Goal: Use online tool/utility: Utilize a website feature to perform a specific function

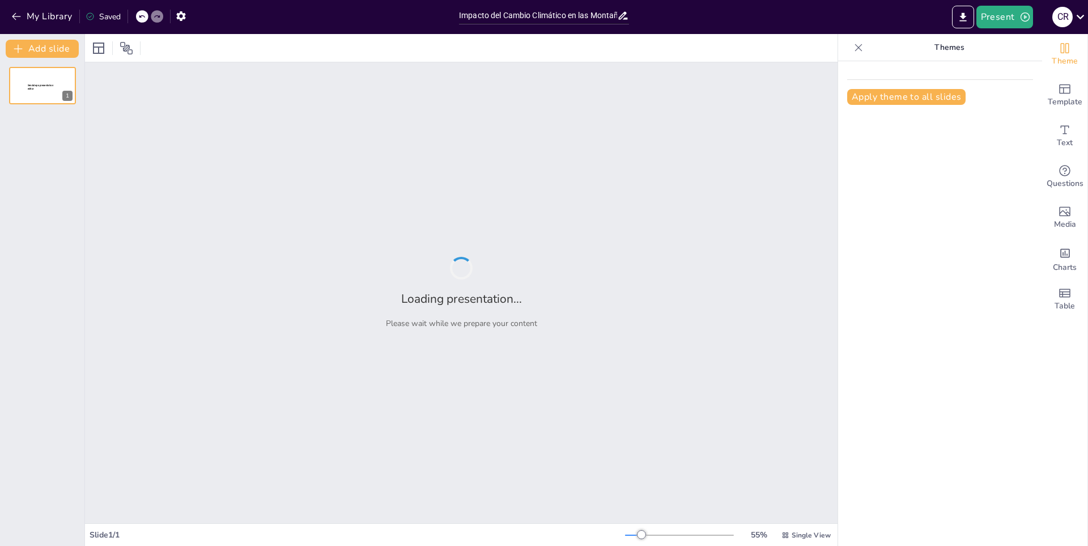
type input "Impacto del Cambio Climático en las Montañas"
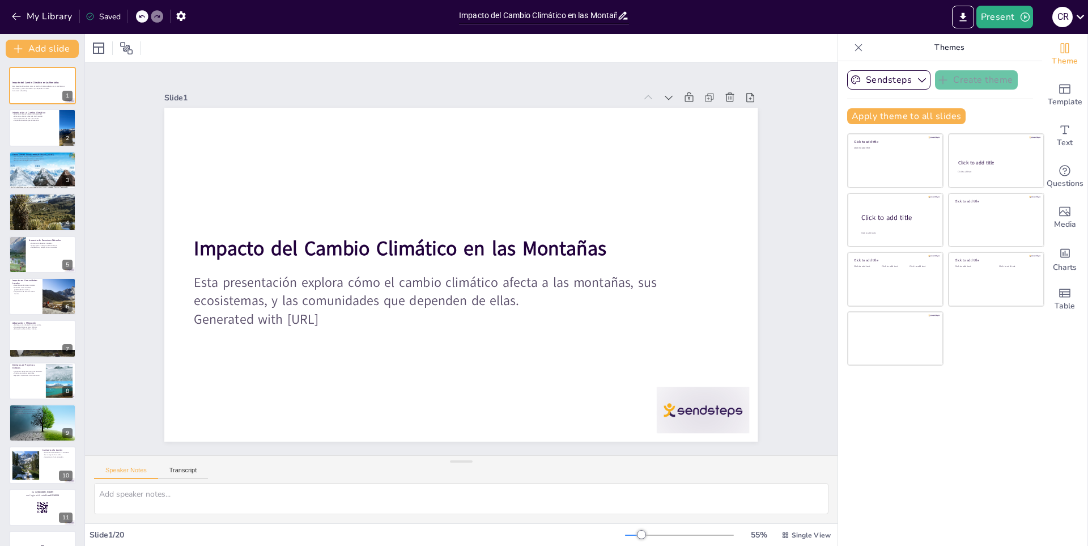
checkbox input "true"
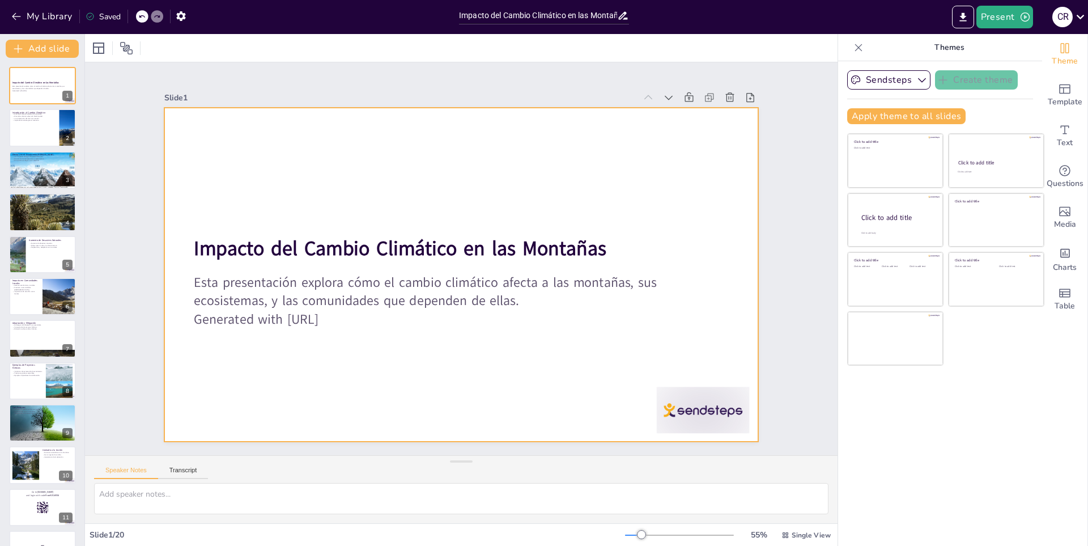
checkbox input "true"
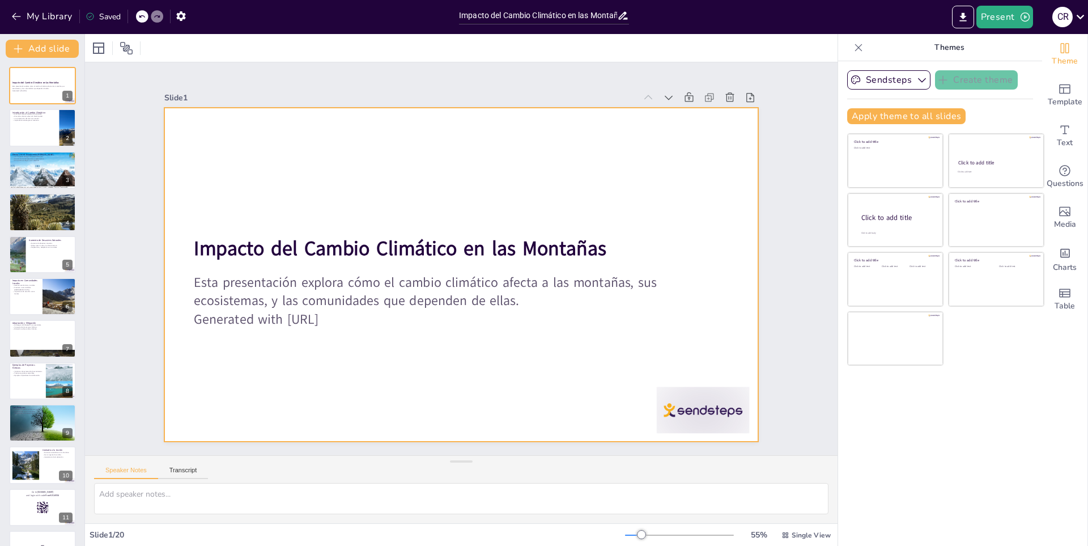
checkbox input "true"
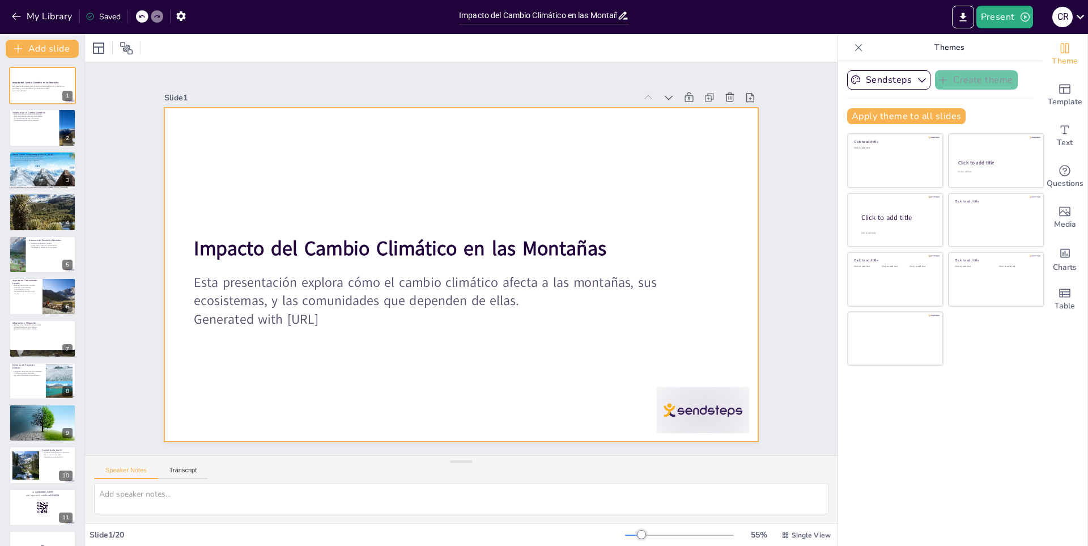
checkbox input "true"
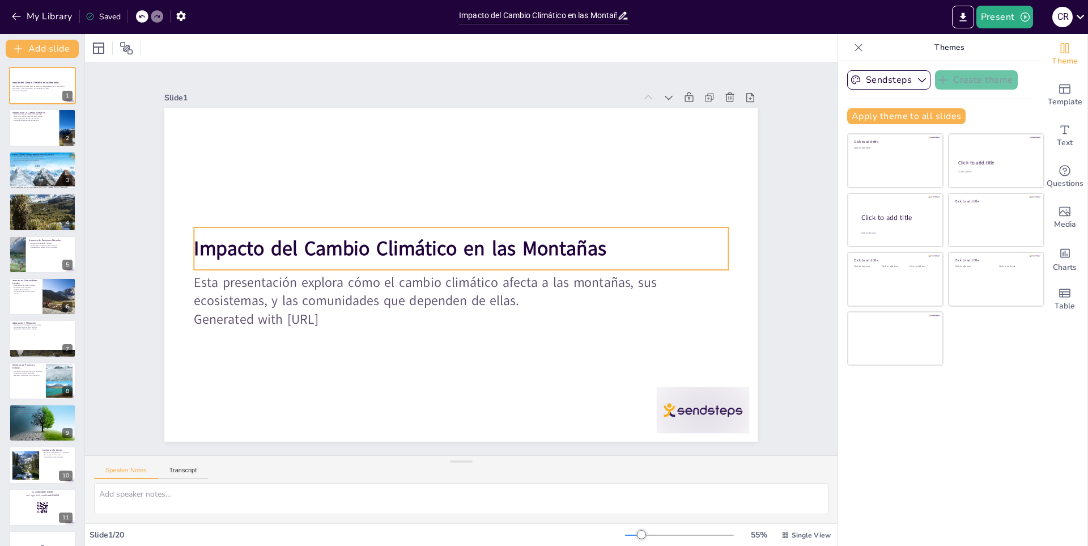
checkbox input "true"
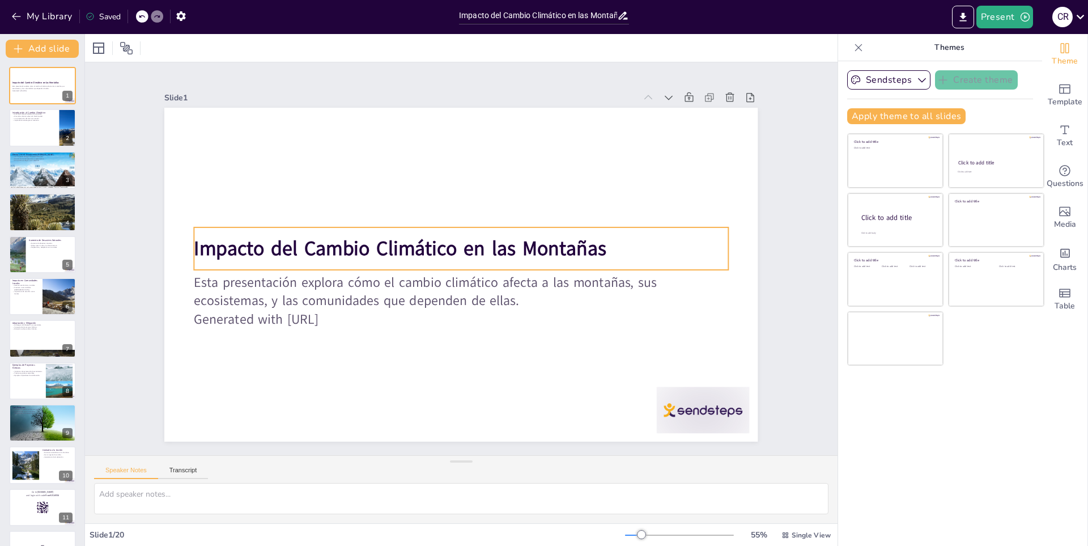
checkbox input "true"
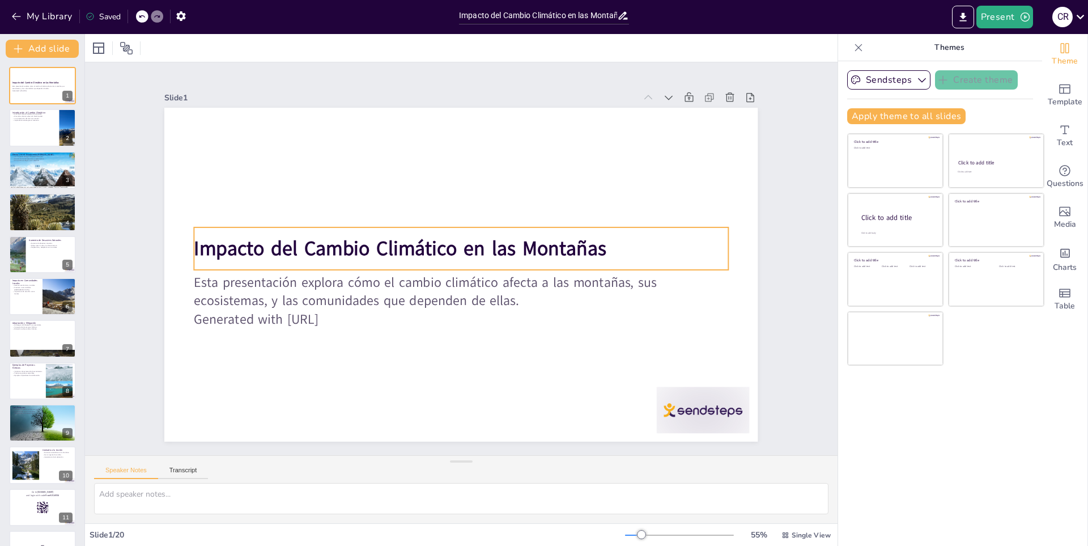
checkbox input "true"
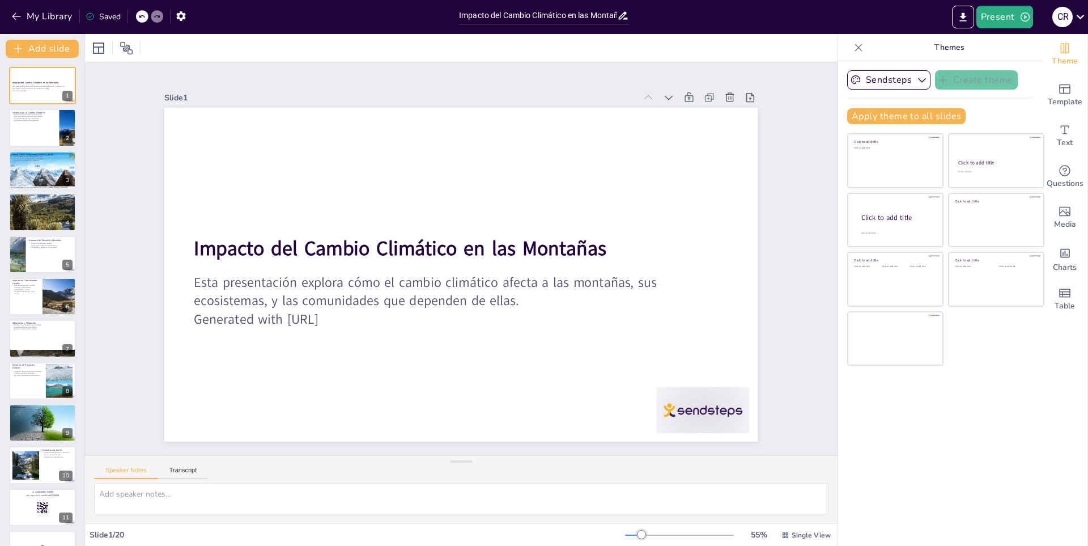
checkbox input "true"
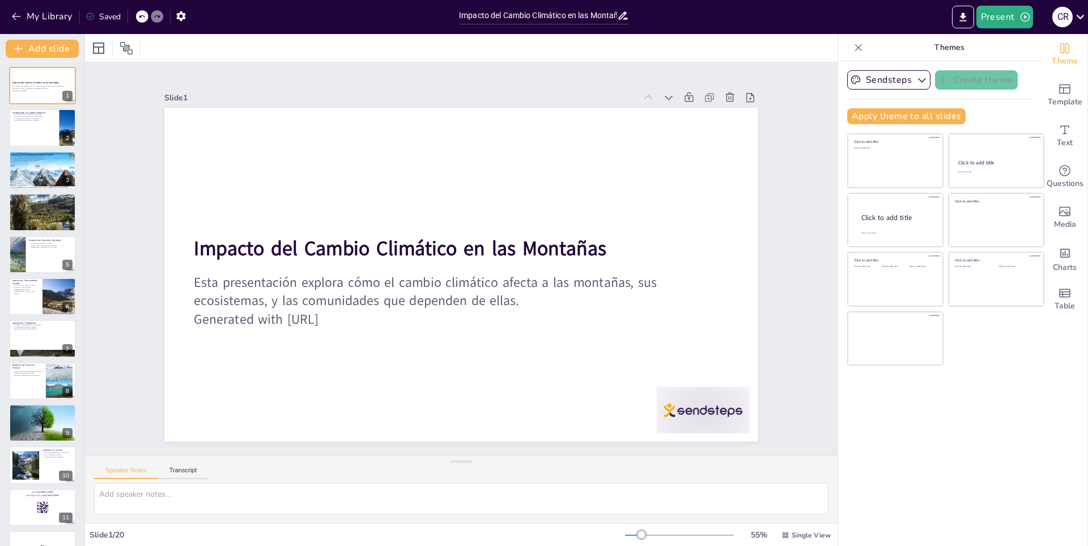
checkbox input "true"
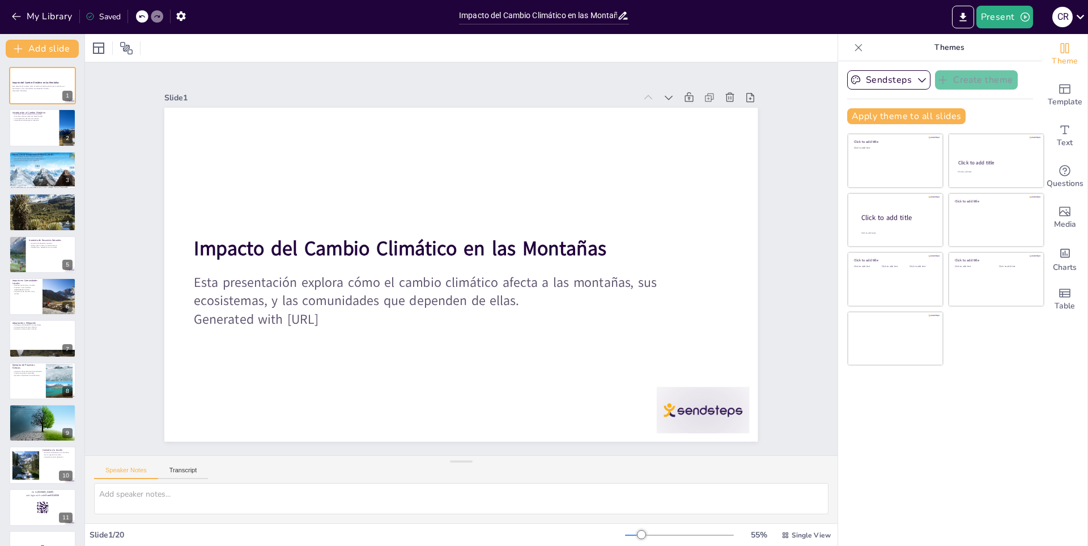
checkbox input "true"
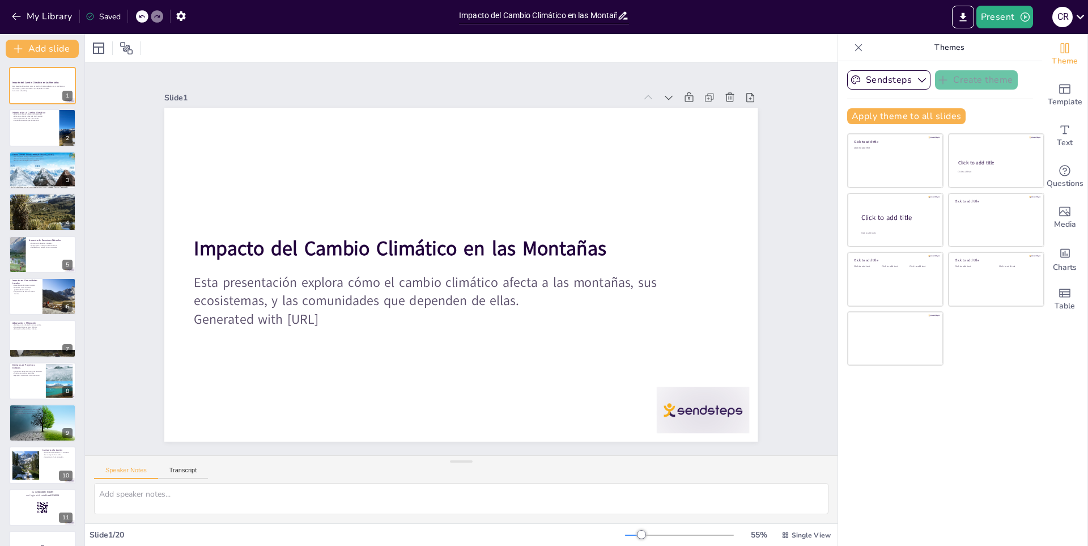
checkbox input "true"
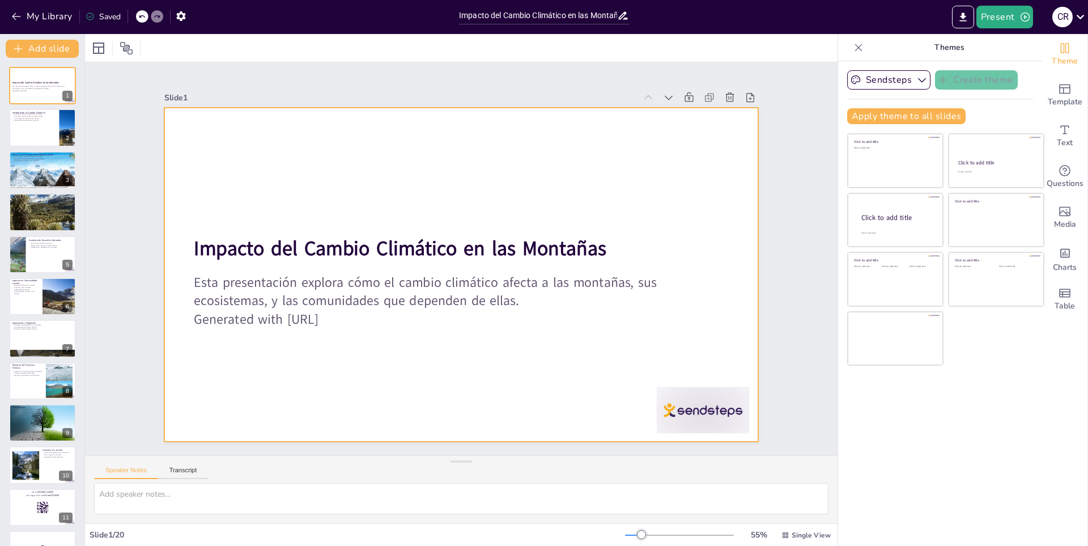
checkbox input "true"
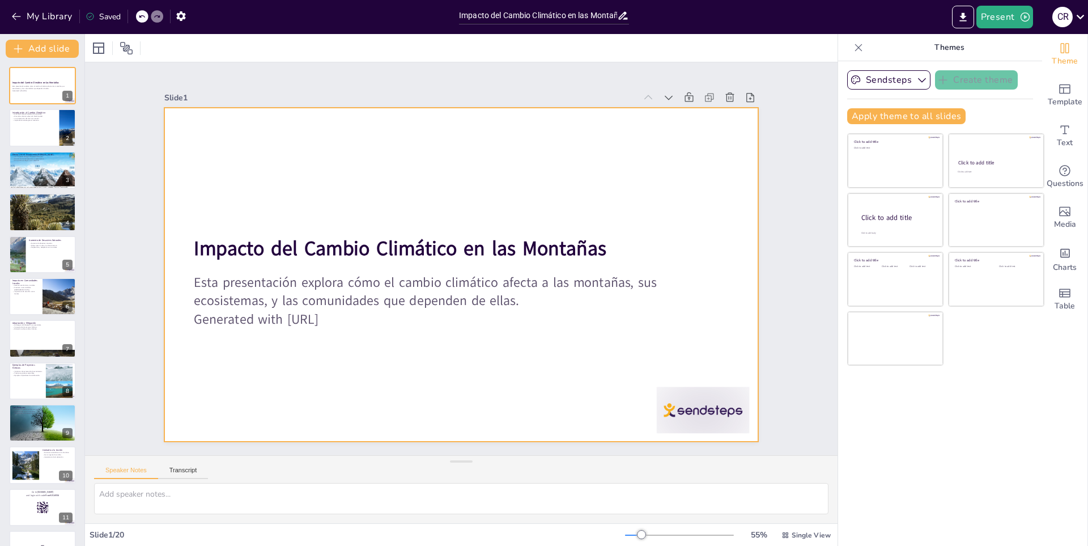
checkbox input "true"
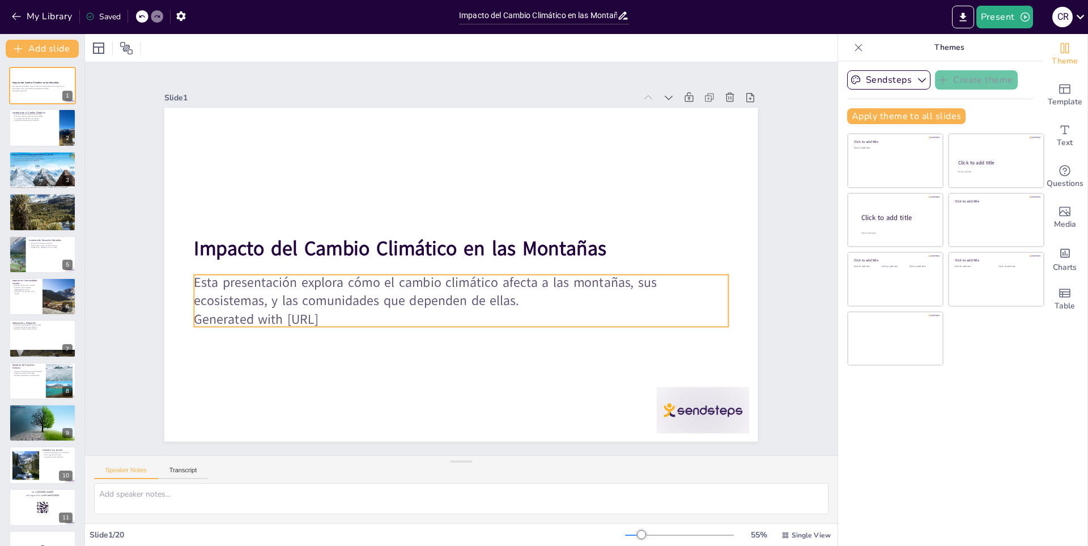
checkbox input "true"
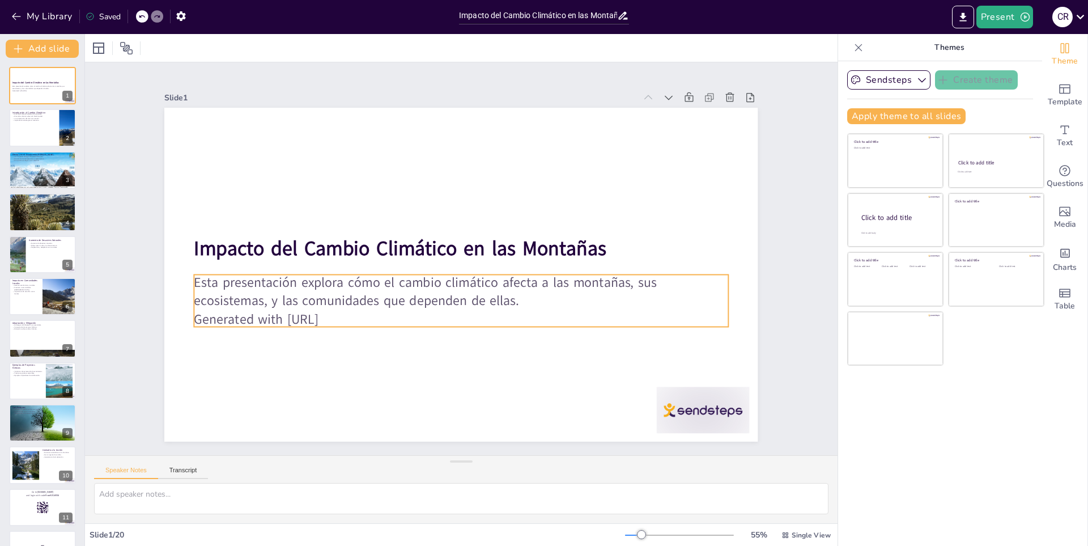
checkbox input "true"
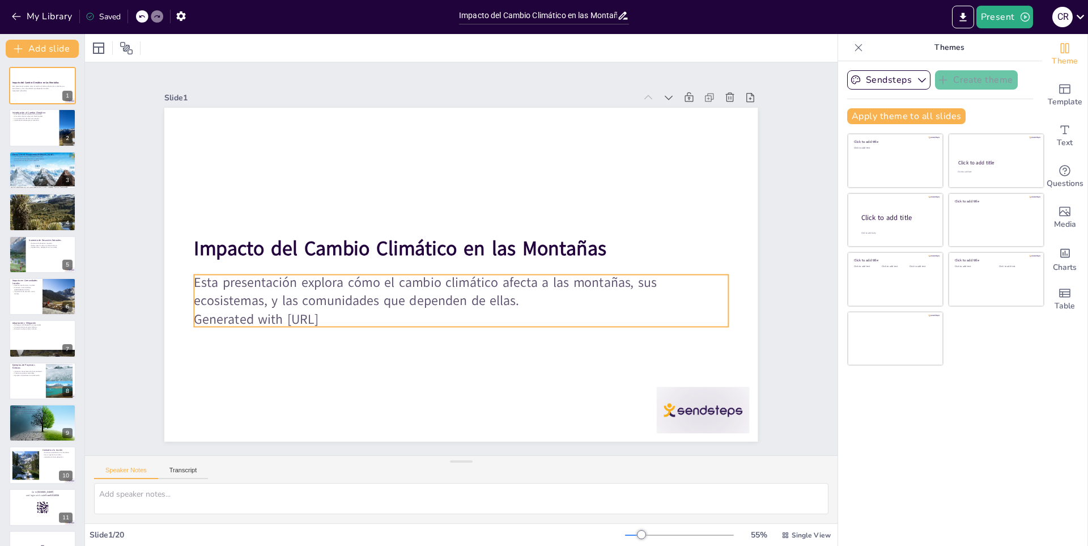
checkbox input "true"
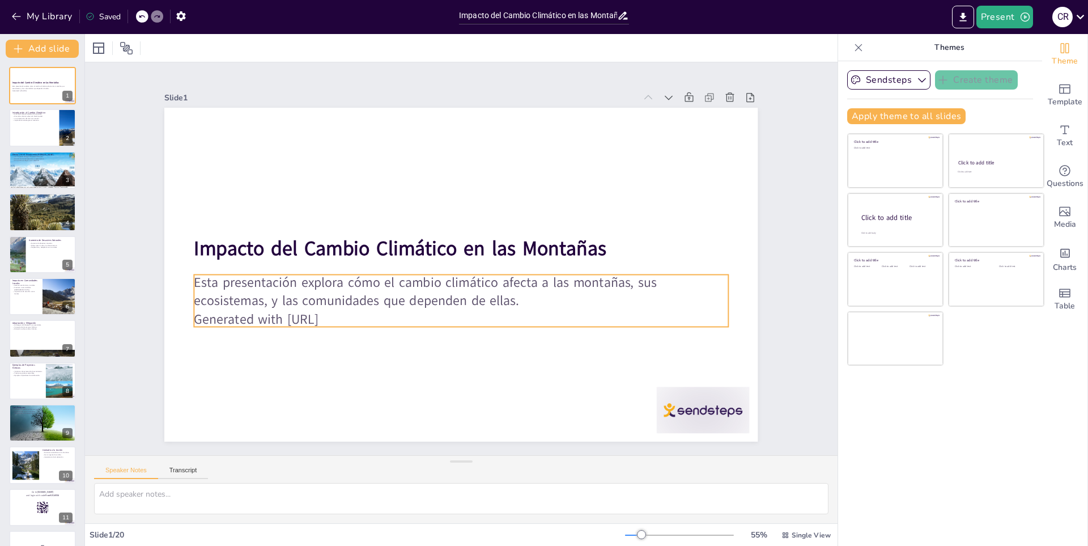
checkbox input "true"
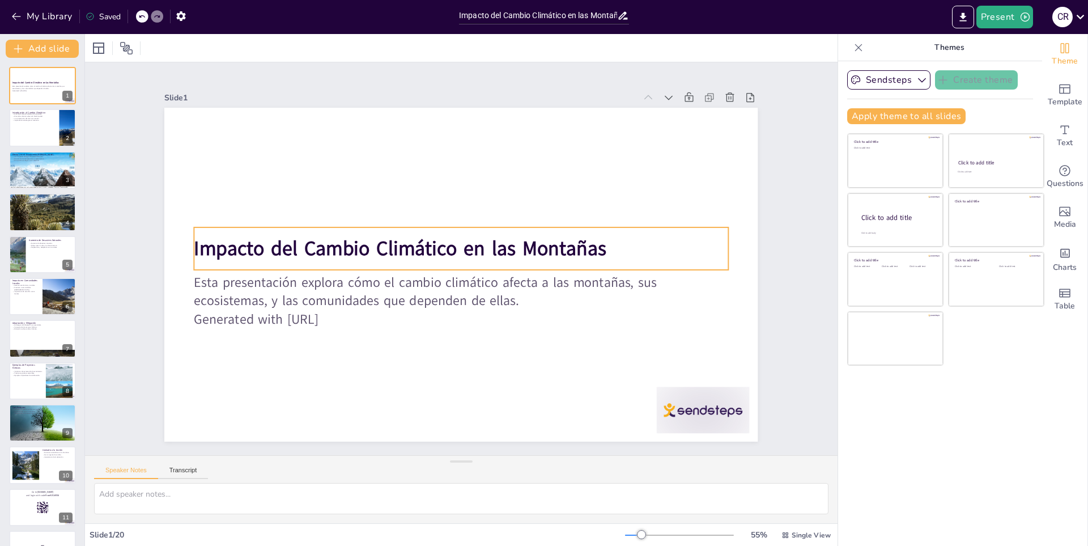
checkbox input "true"
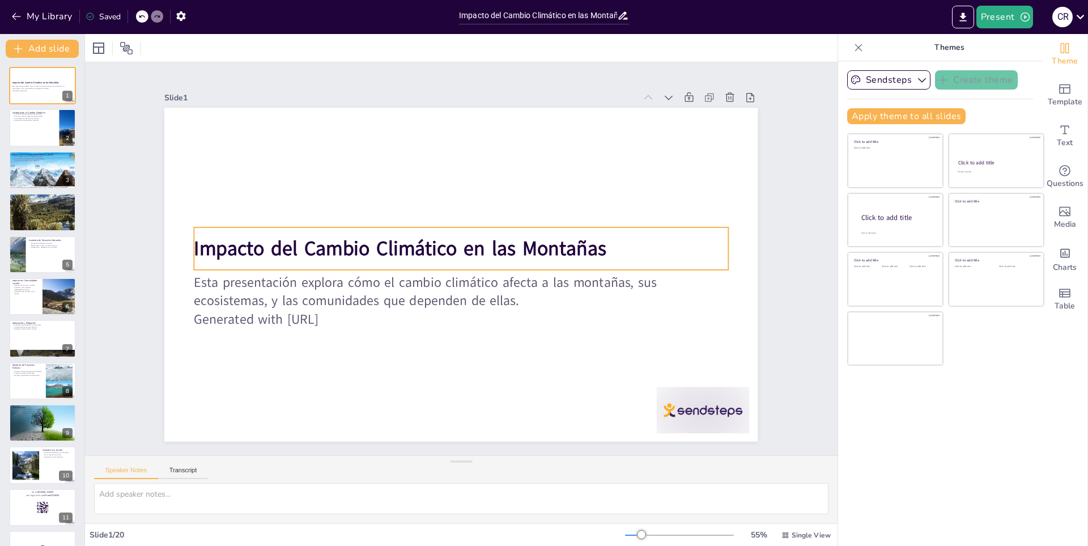
checkbox input "true"
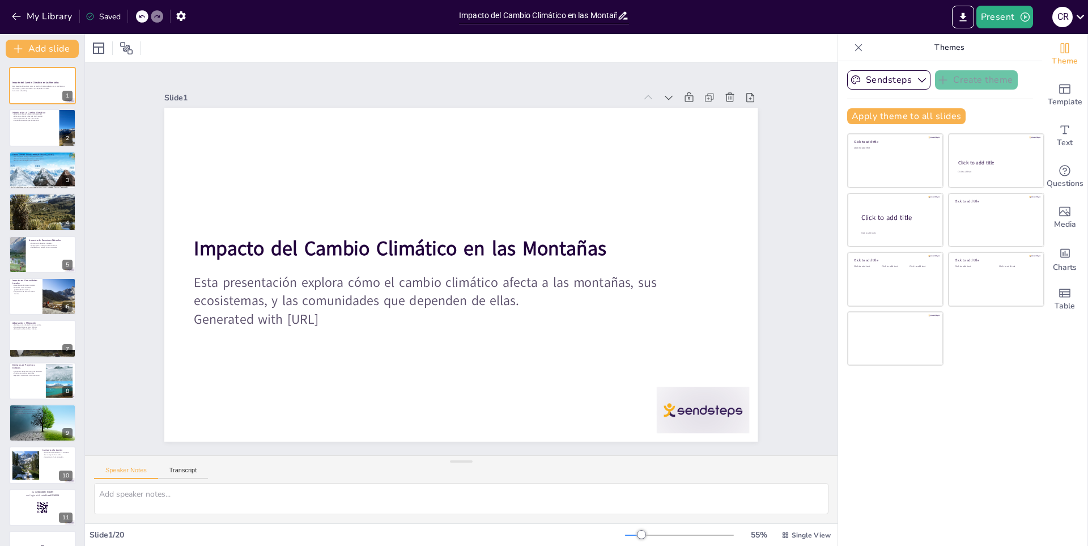
checkbox input "true"
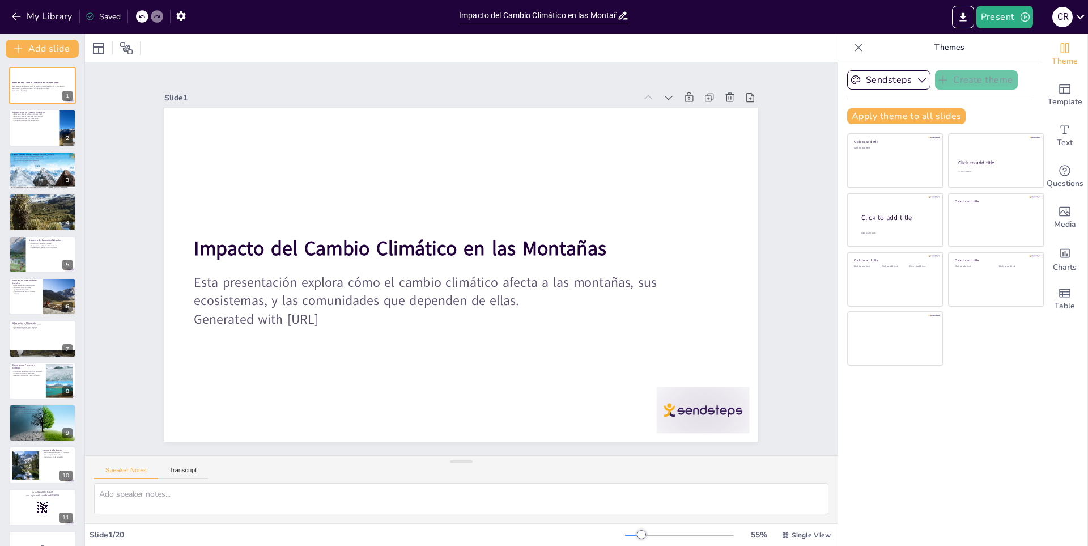
checkbox input "true"
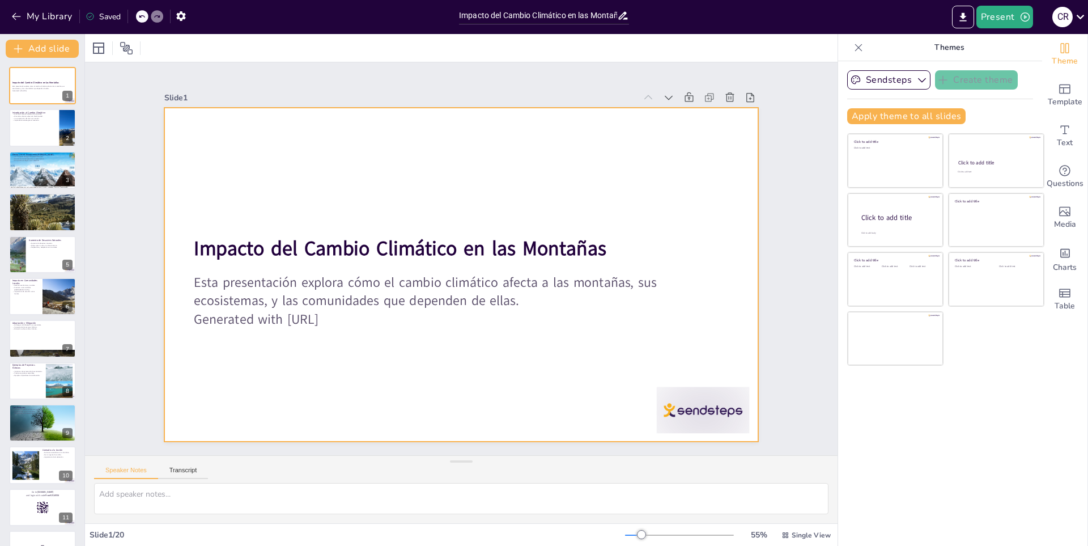
checkbox input "true"
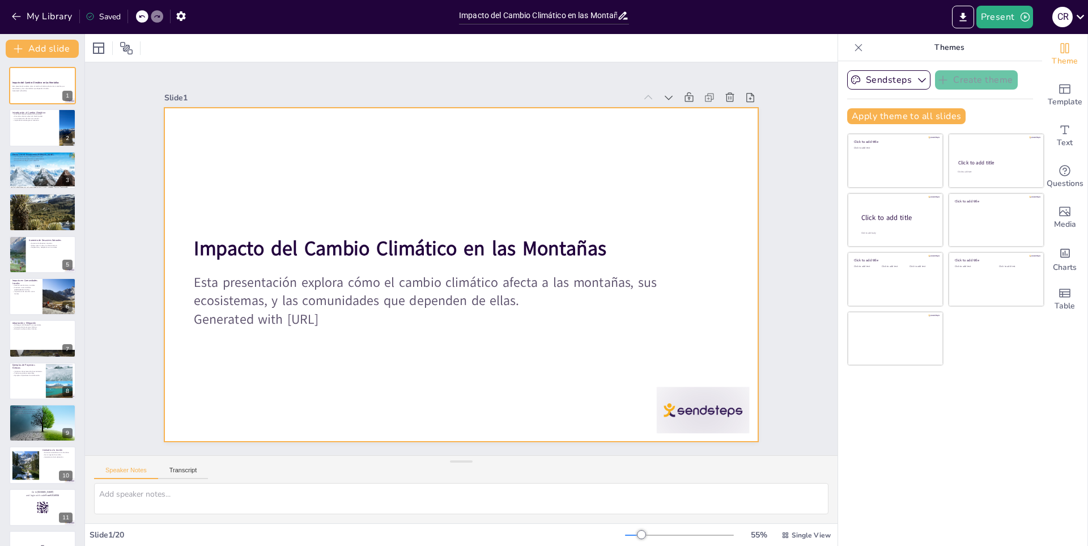
checkbox input "true"
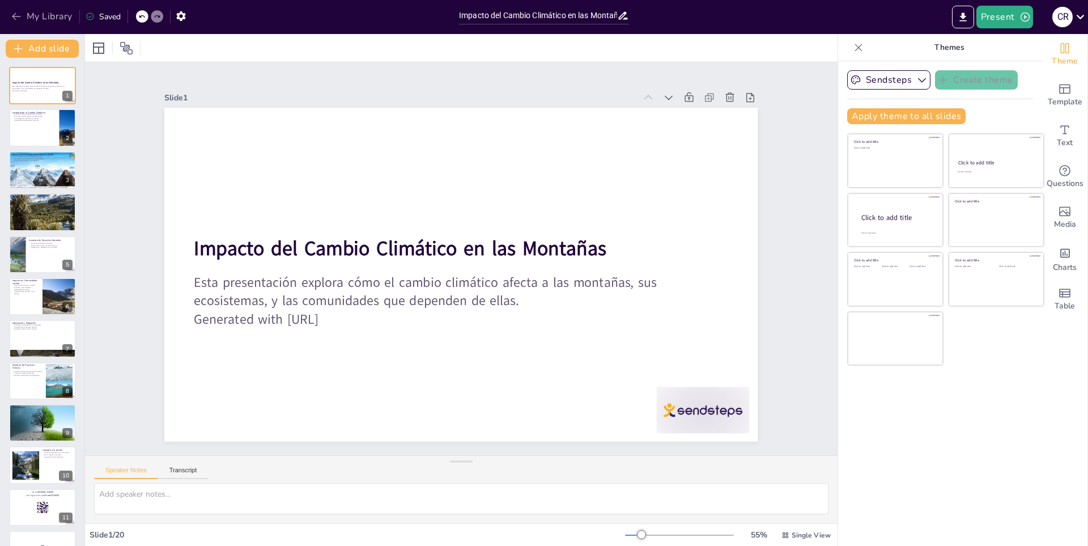
checkbox input "true"
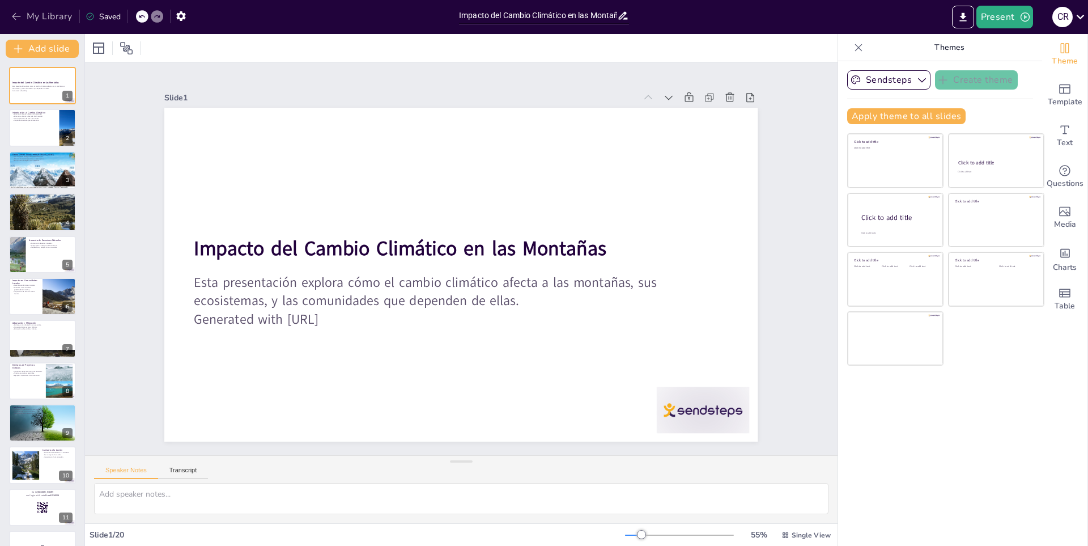
click at [37, 11] on button "My Library" at bounding box center [42, 16] width 69 height 18
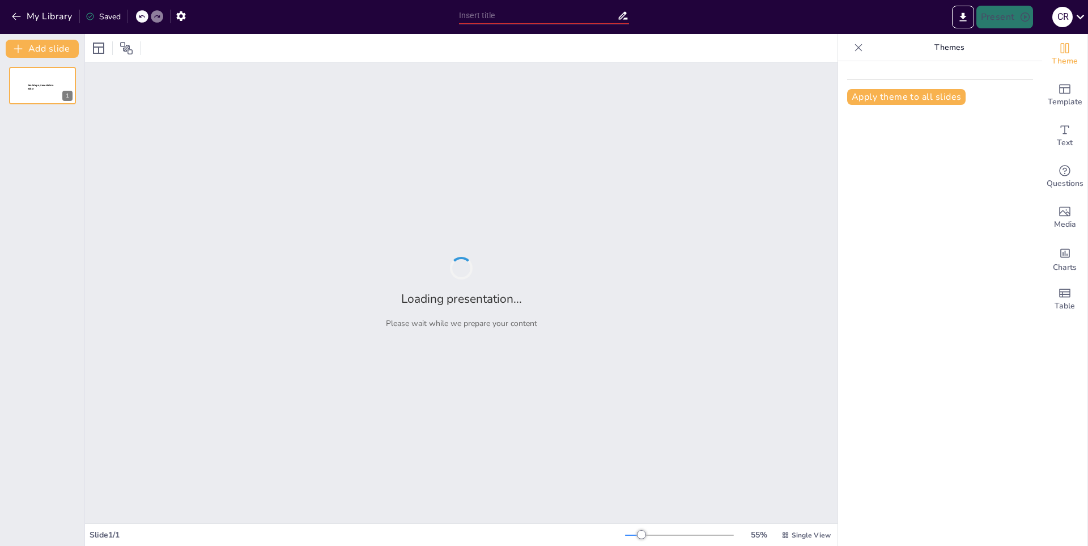
type input "La Estructura y Función de las Uñas"
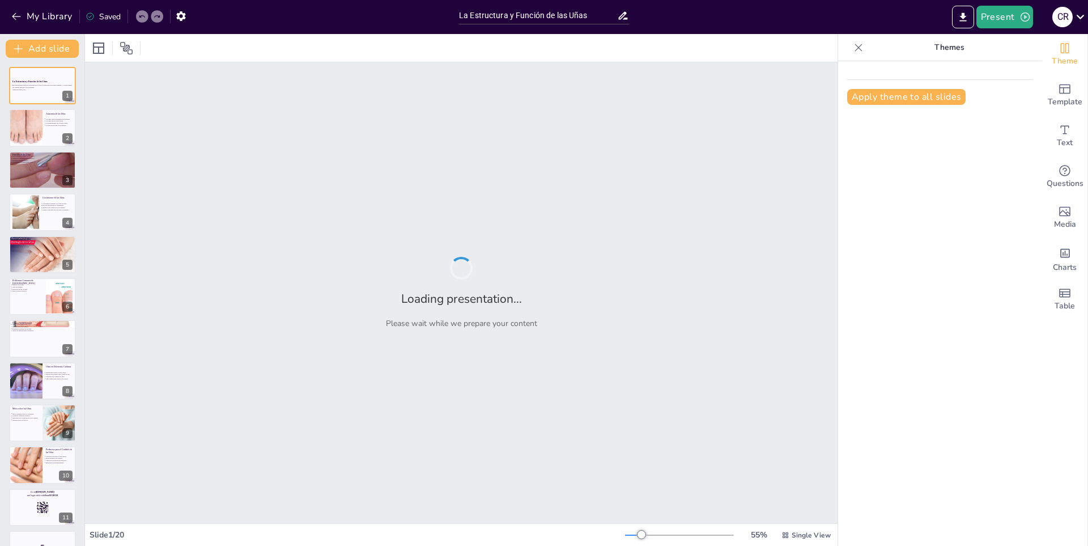
checkbox input "true"
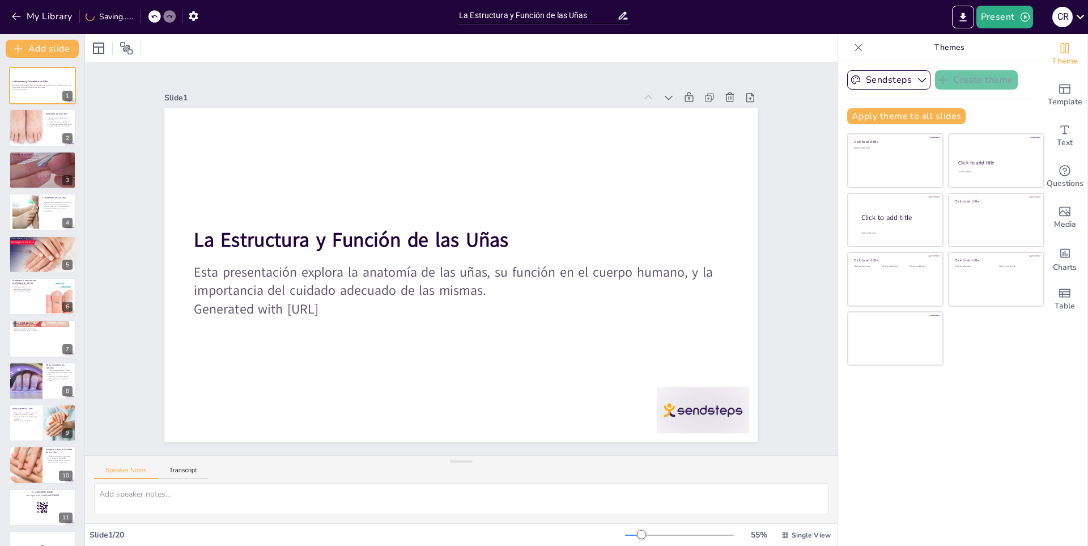
checkbox input "true"
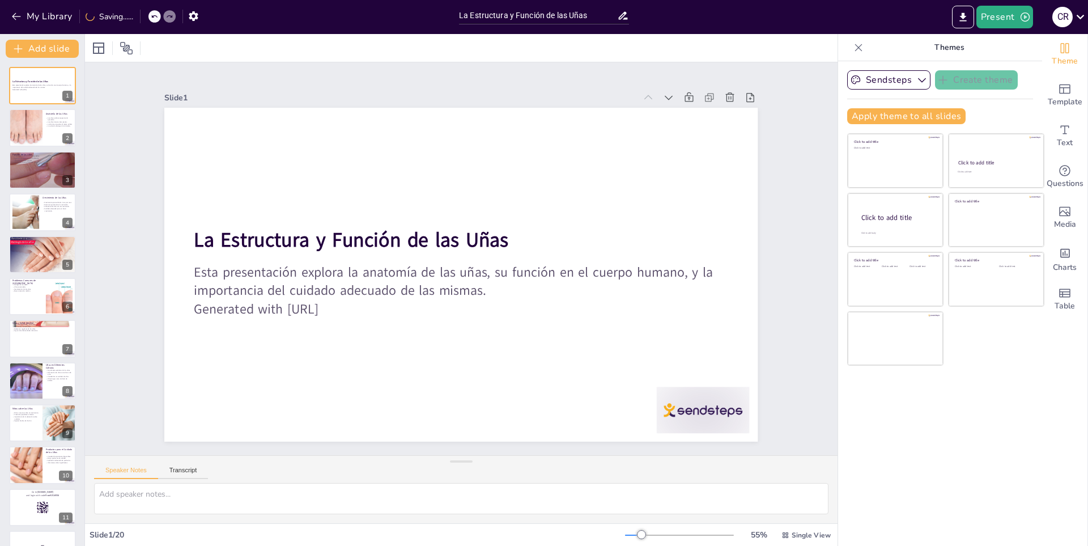
checkbox input "true"
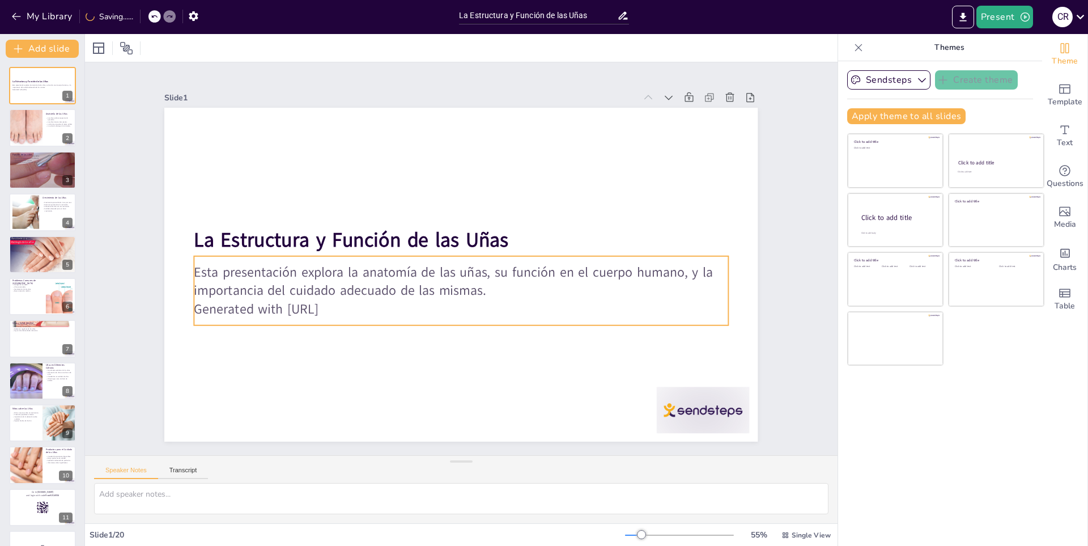
checkbox input "true"
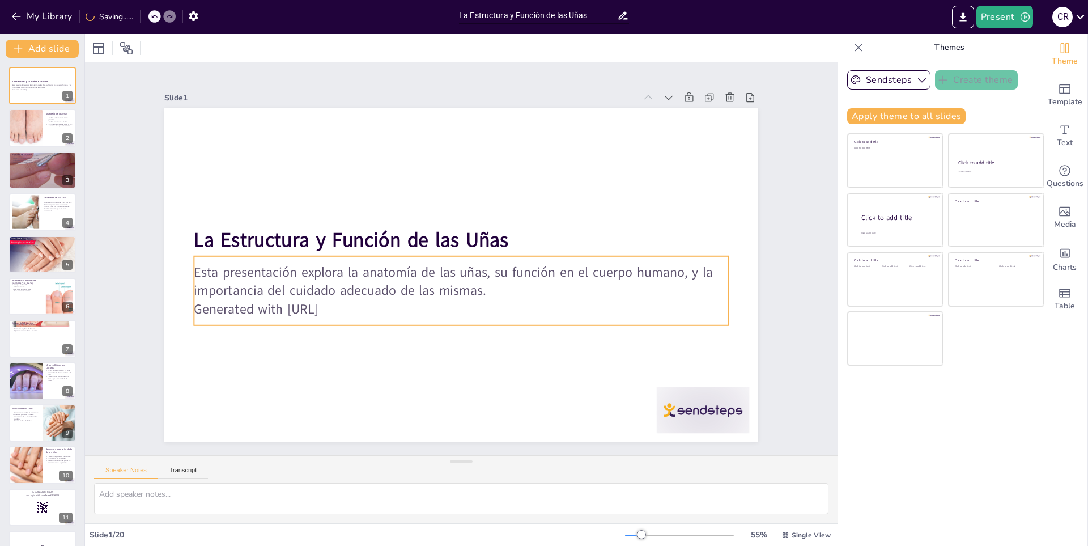
checkbox input "true"
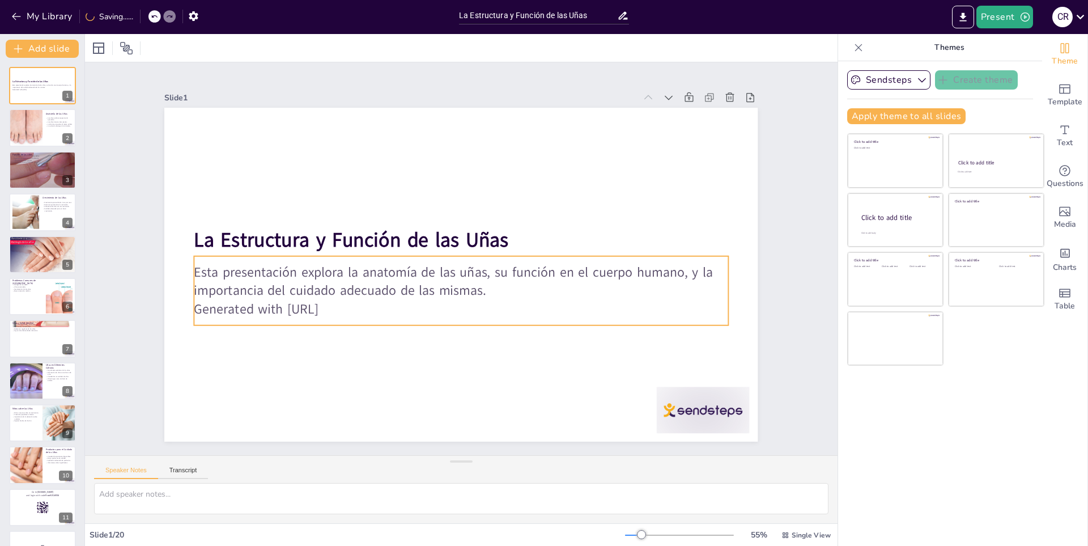
checkbox input "true"
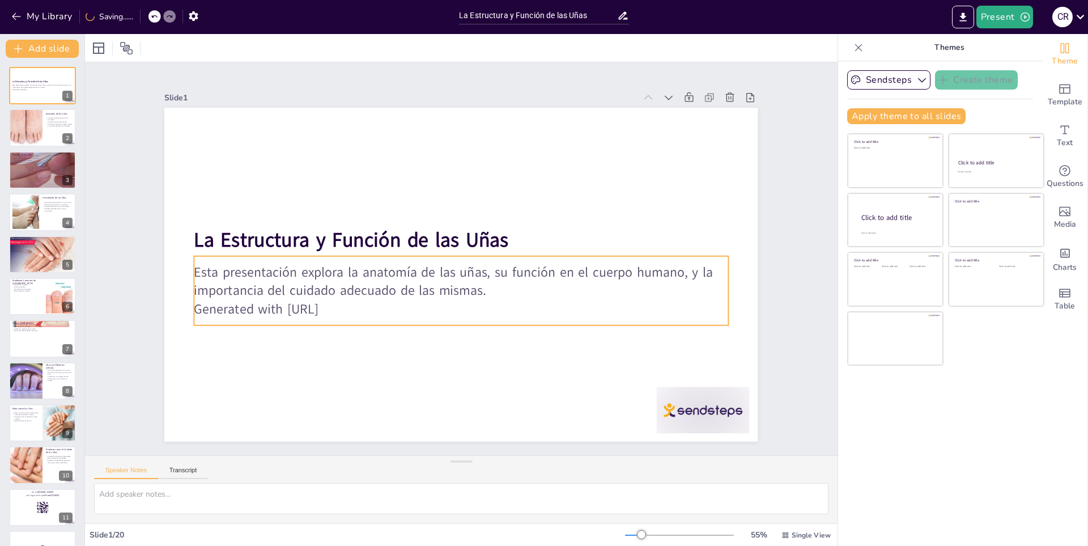
checkbox input "true"
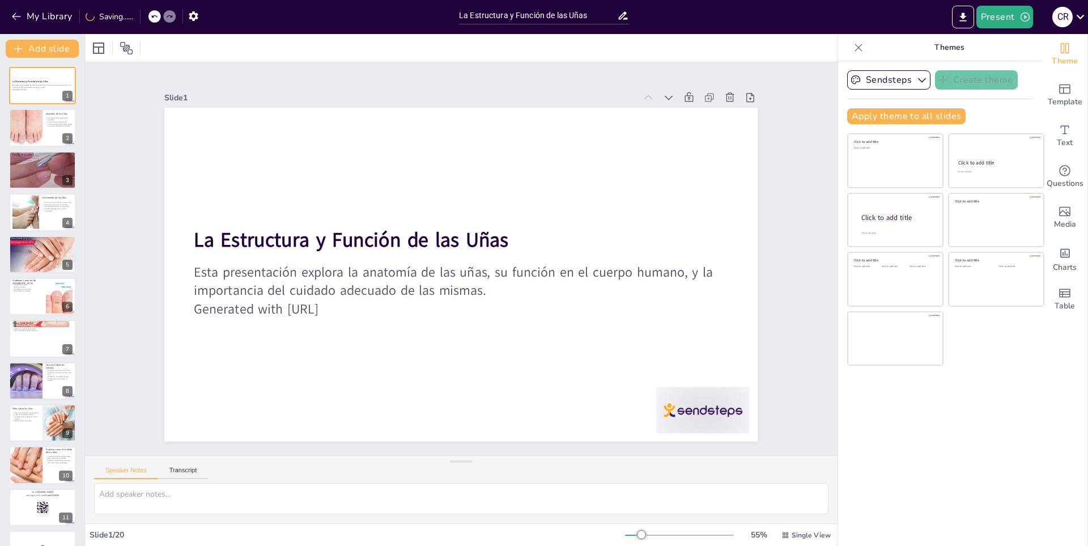
checkbox input "true"
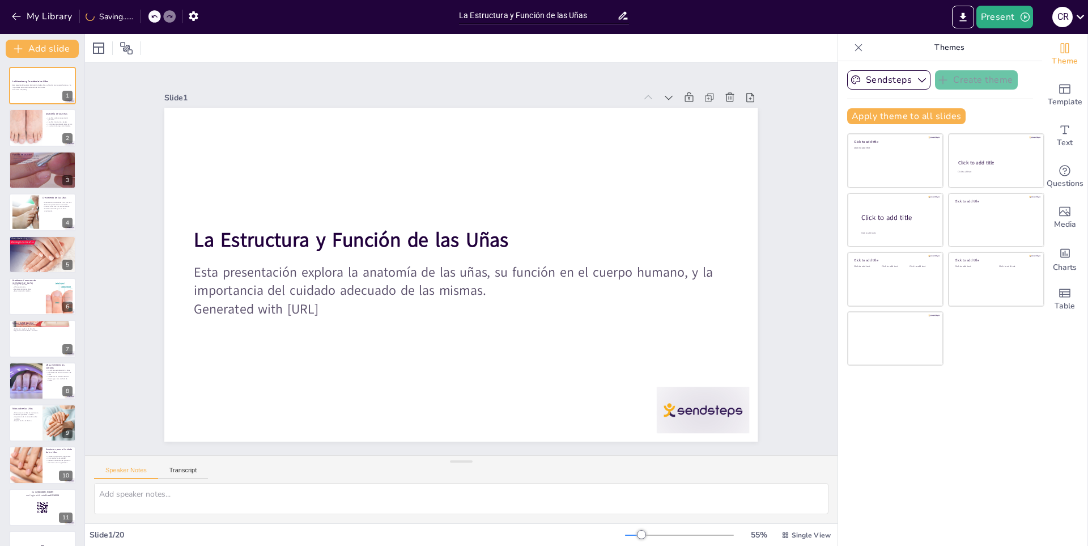
checkbox input "true"
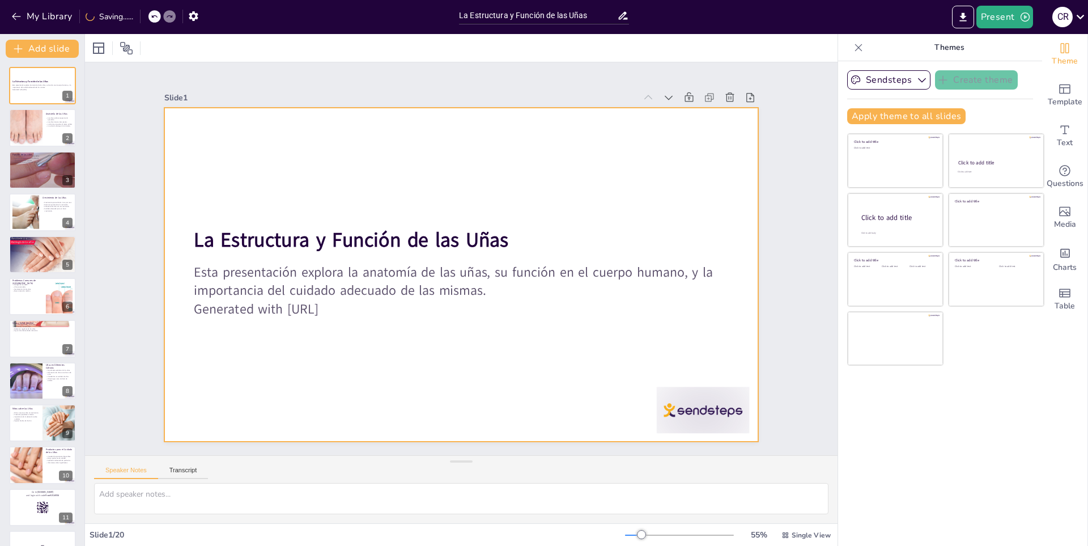
checkbox input "true"
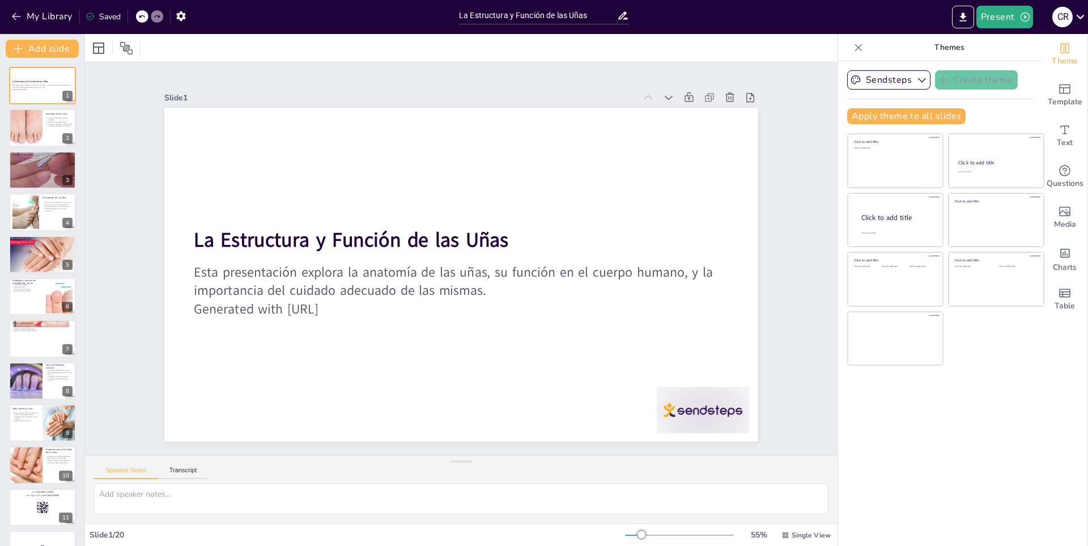
checkbox input "true"
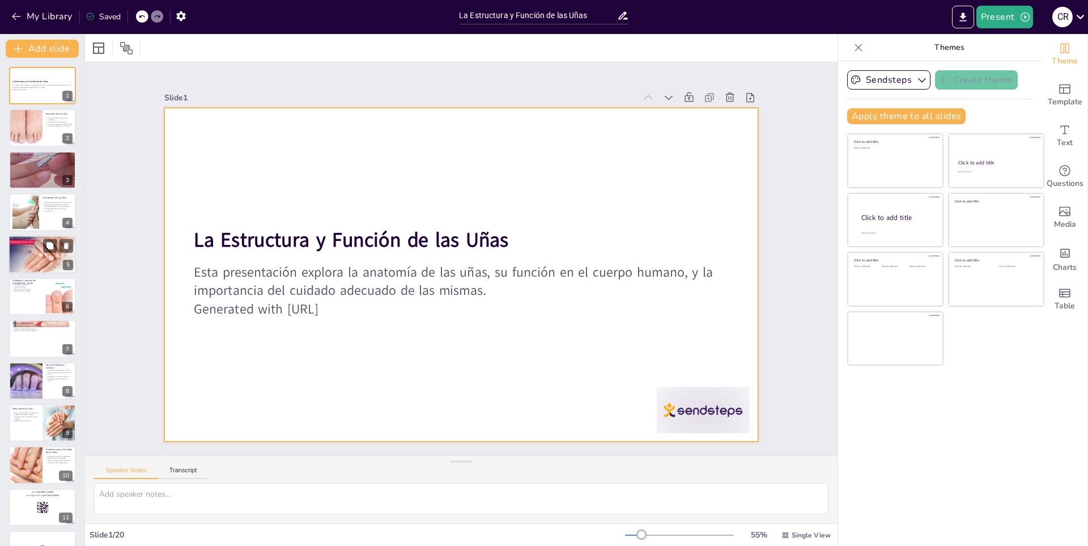
checkbox input "true"
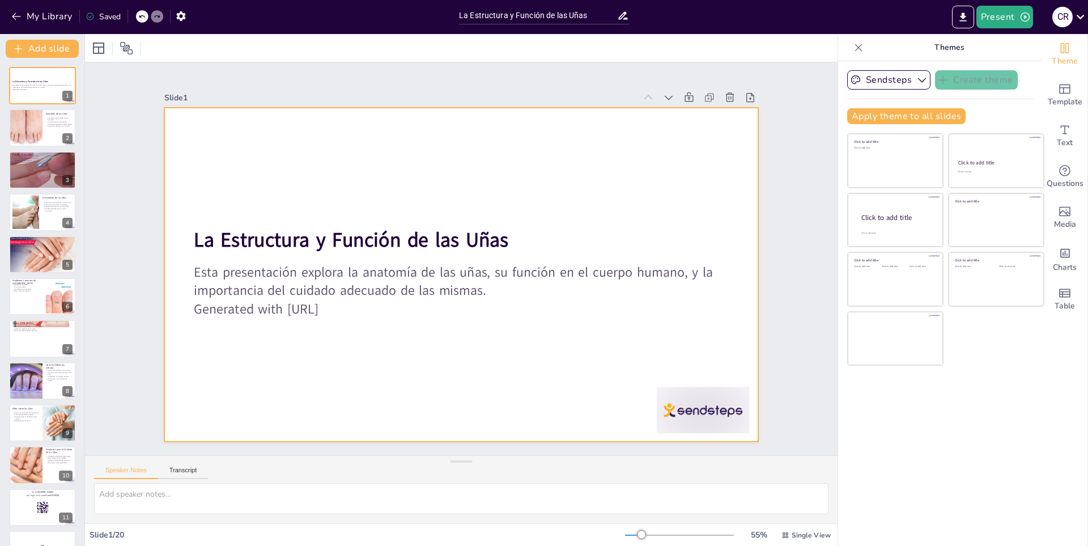
checkbox input "true"
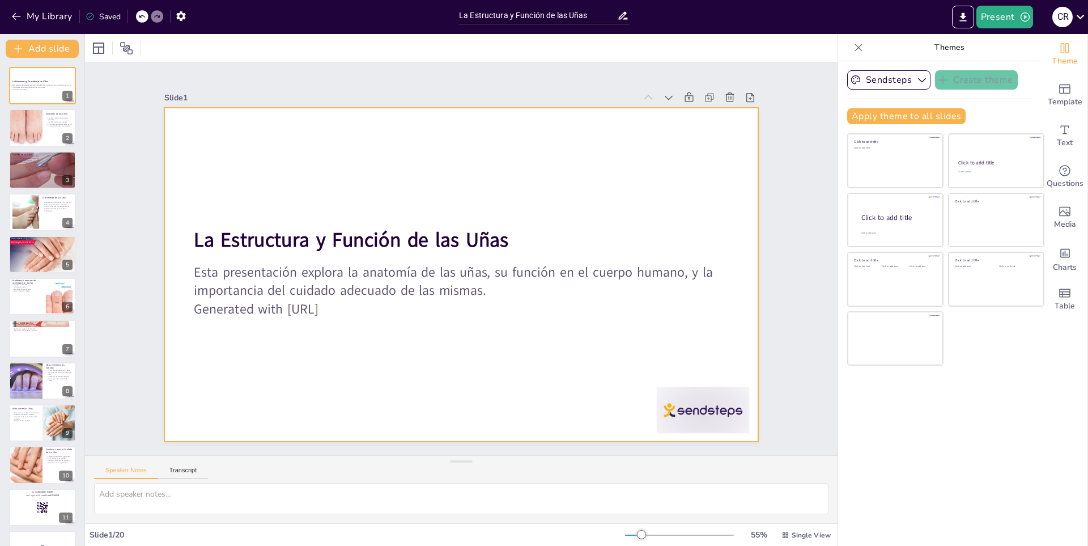
checkbox input "true"
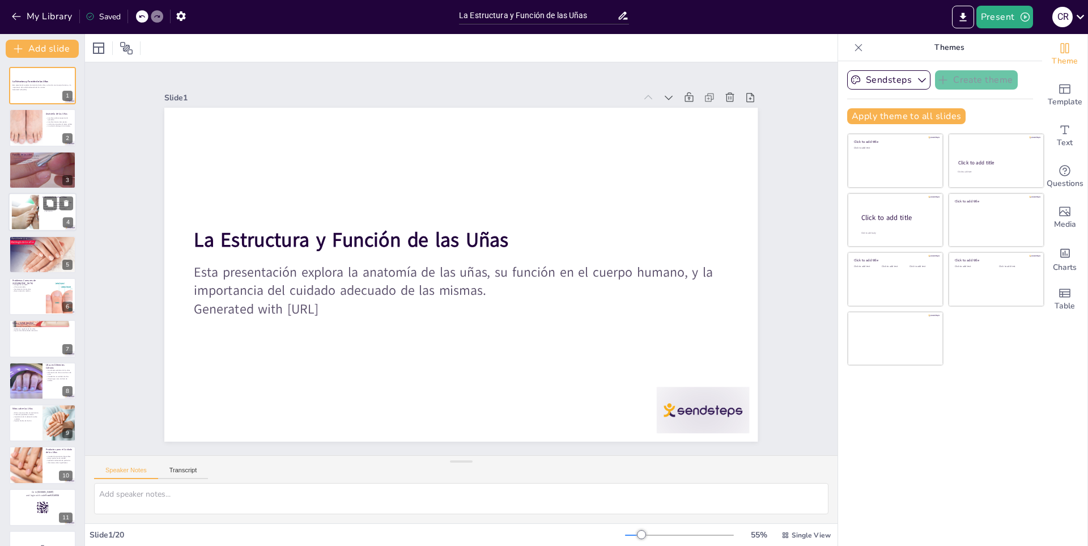
checkbox input "true"
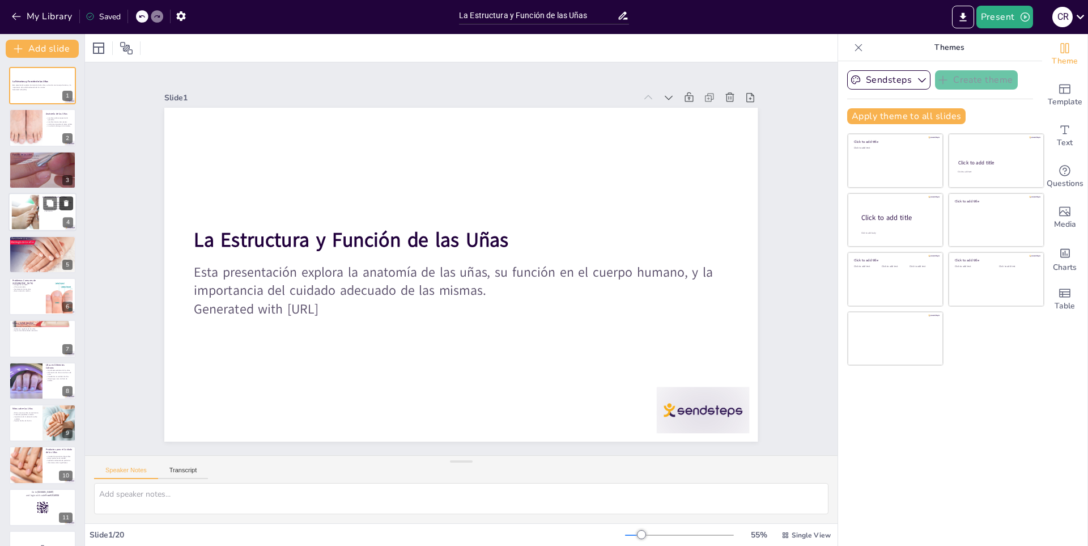
checkbox input "true"
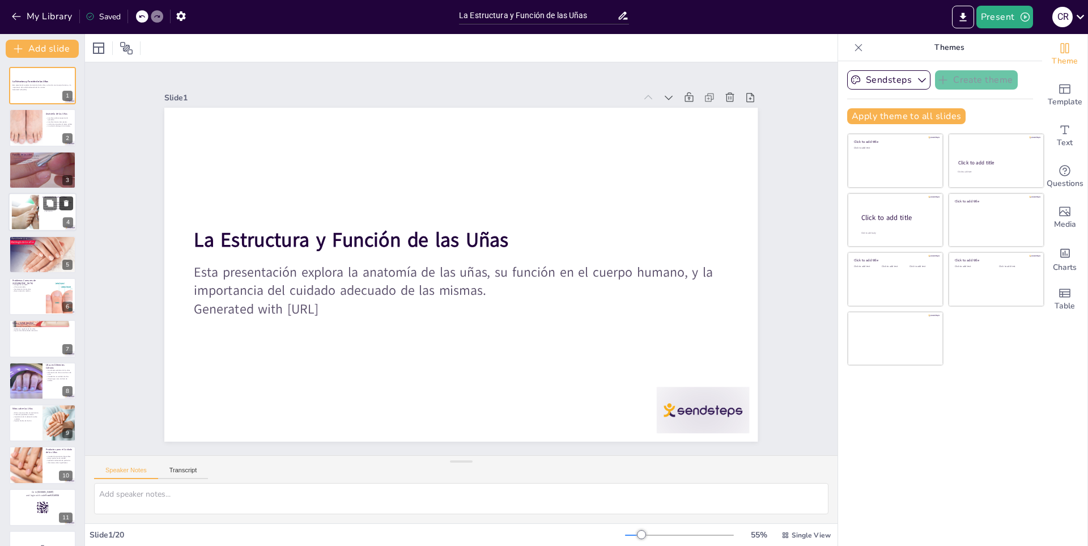
checkbox input "true"
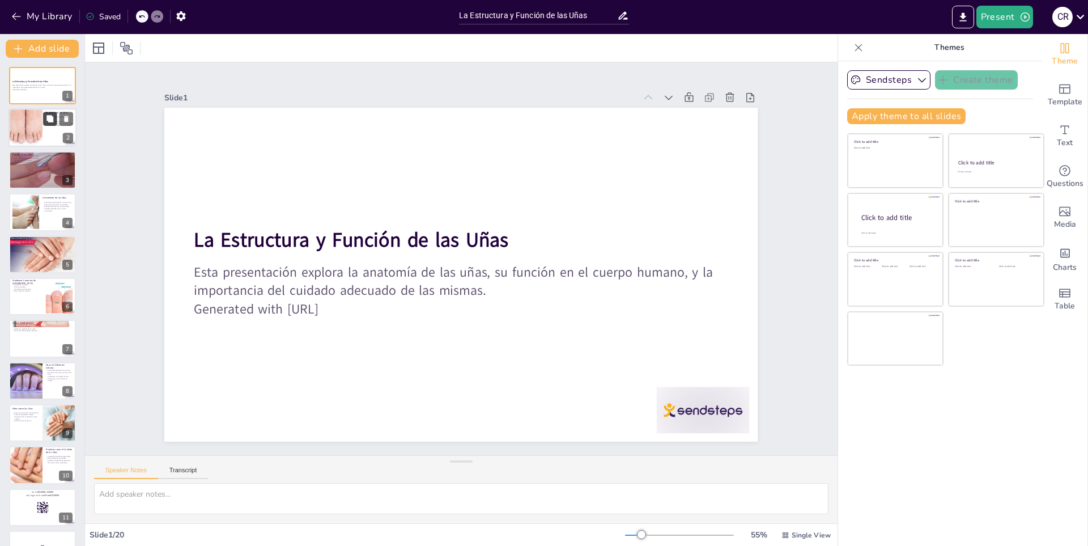
checkbox input "true"
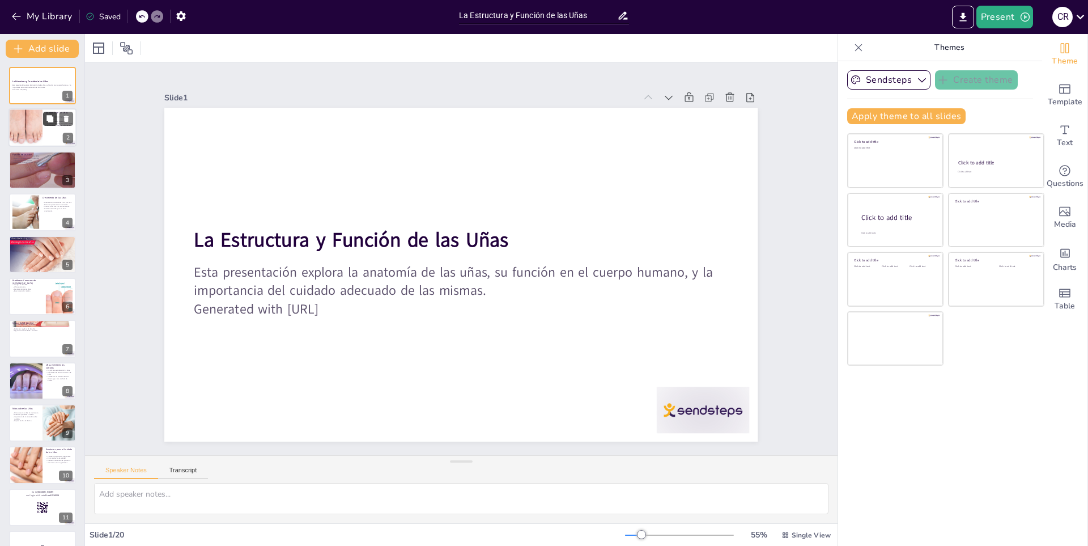
checkbox input "true"
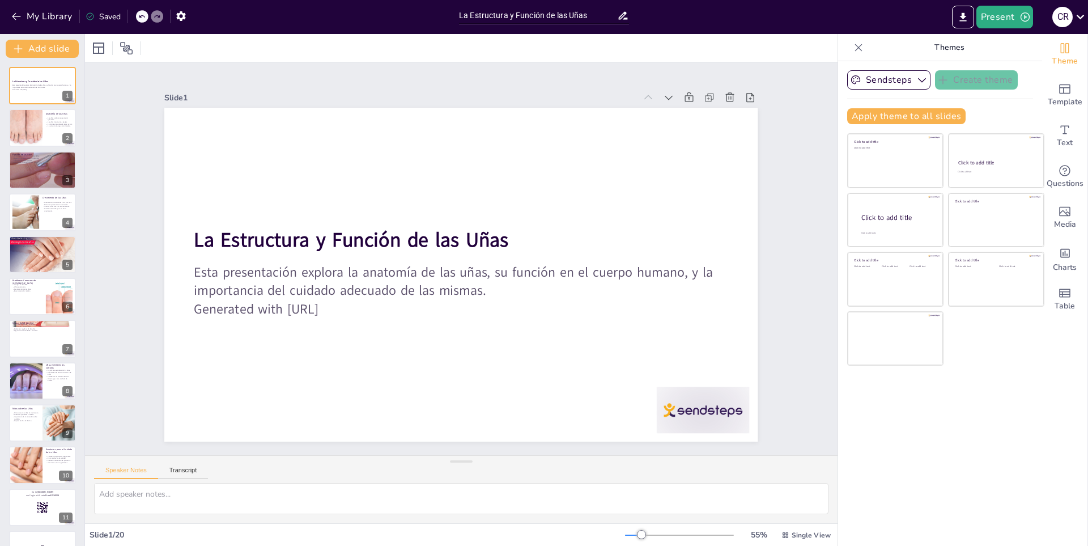
checkbox input "true"
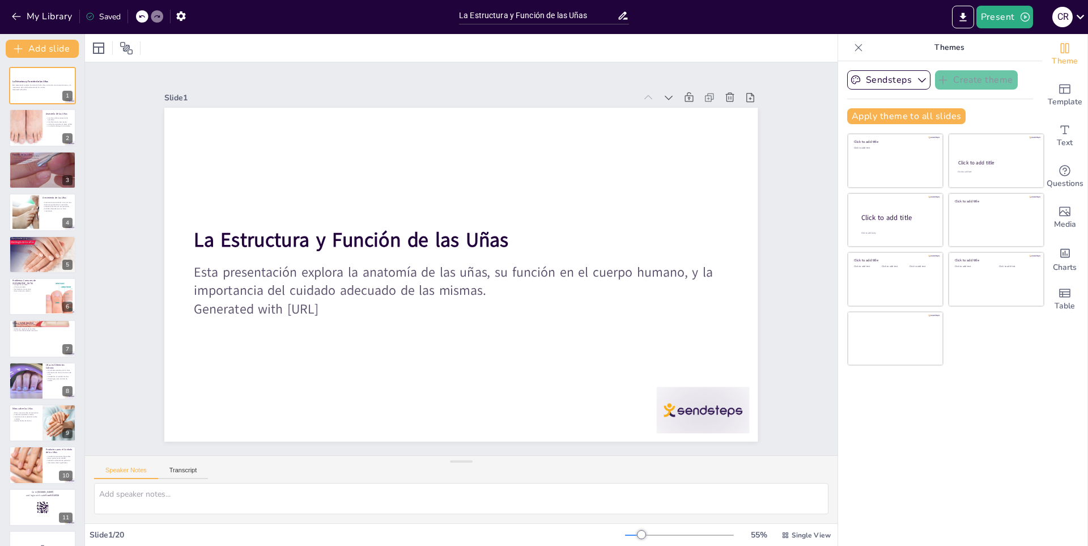
checkbox input "true"
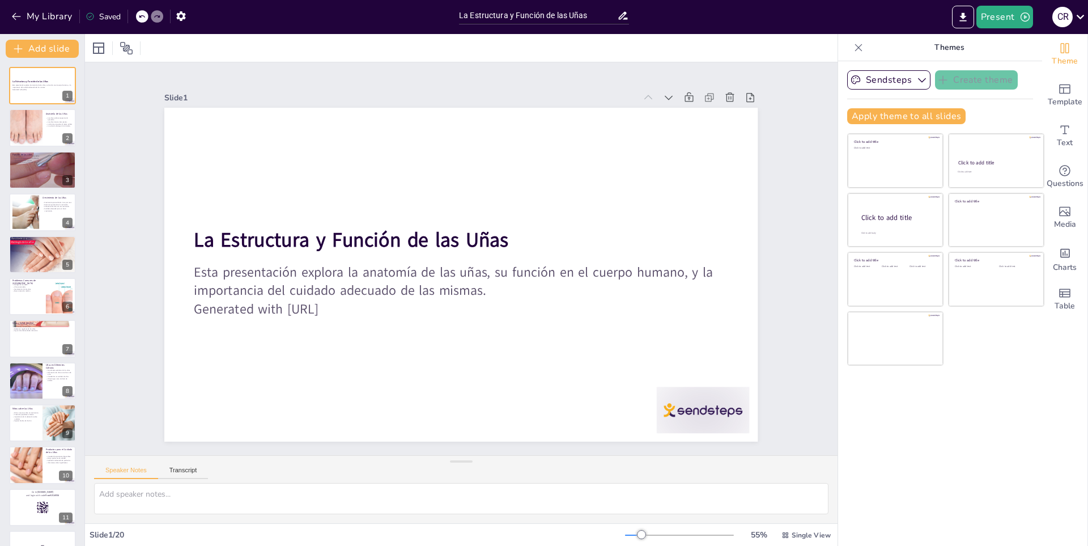
checkbox input "true"
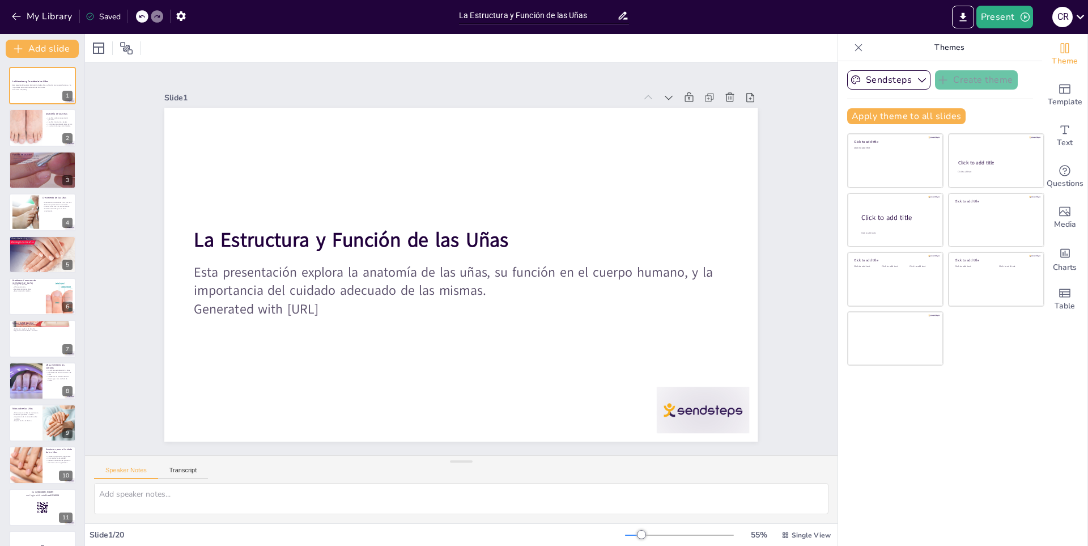
checkbox input "true"
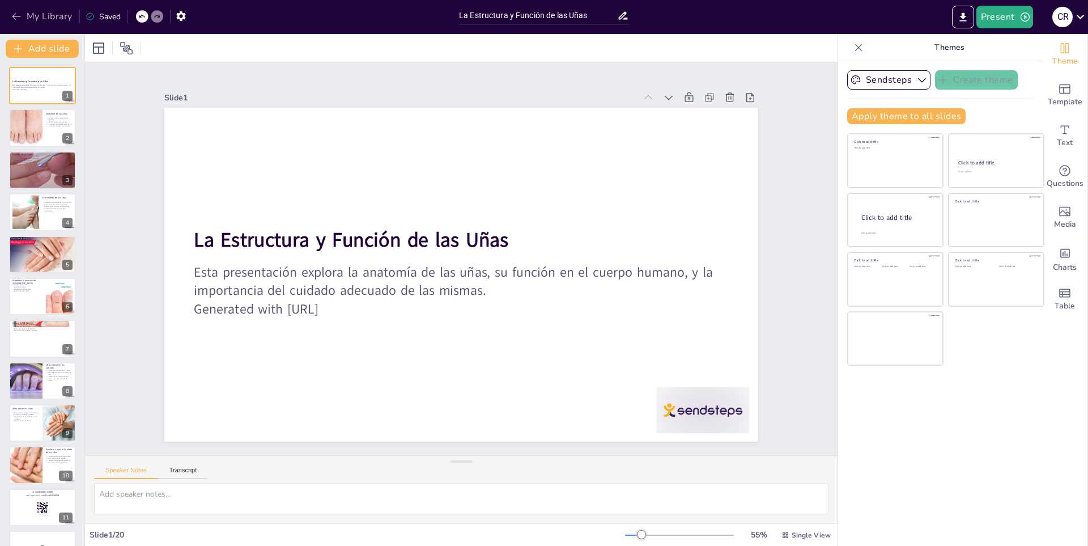
click at [61, 22] on button "My Library" at bounding box center [42, 16] width 69 height 18
